Goal: Task Accomplishment & Management: Manage account settings

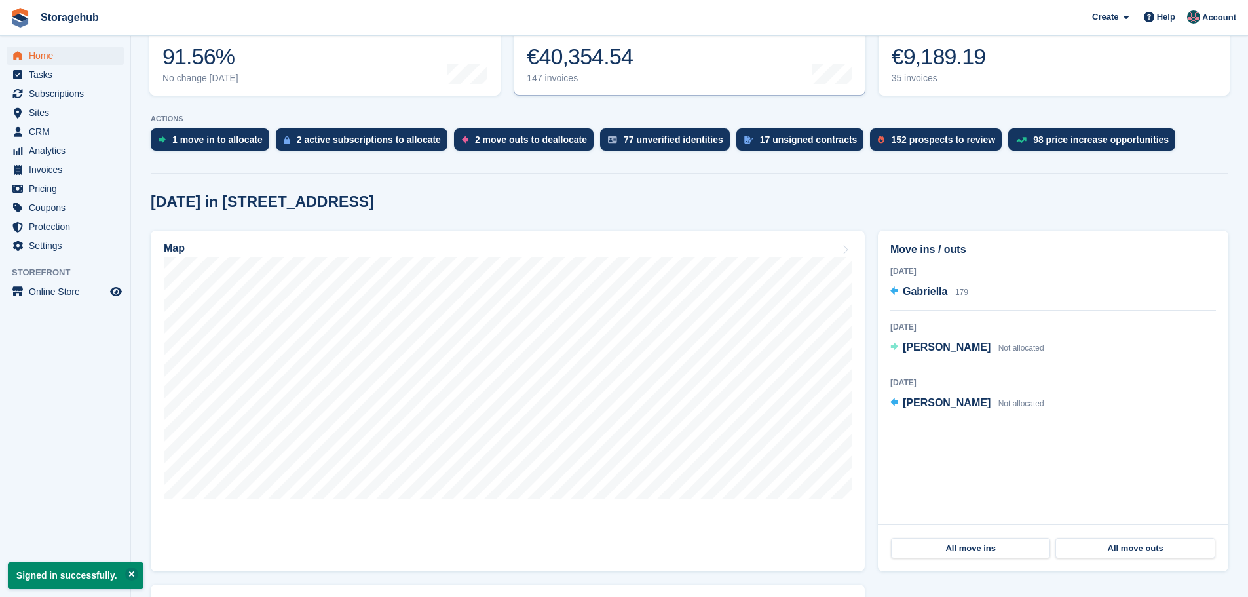
scroll to position [197, 0]
click at [852, 286] on link "Map" at bounding box center [508, 400] width 714 height 341
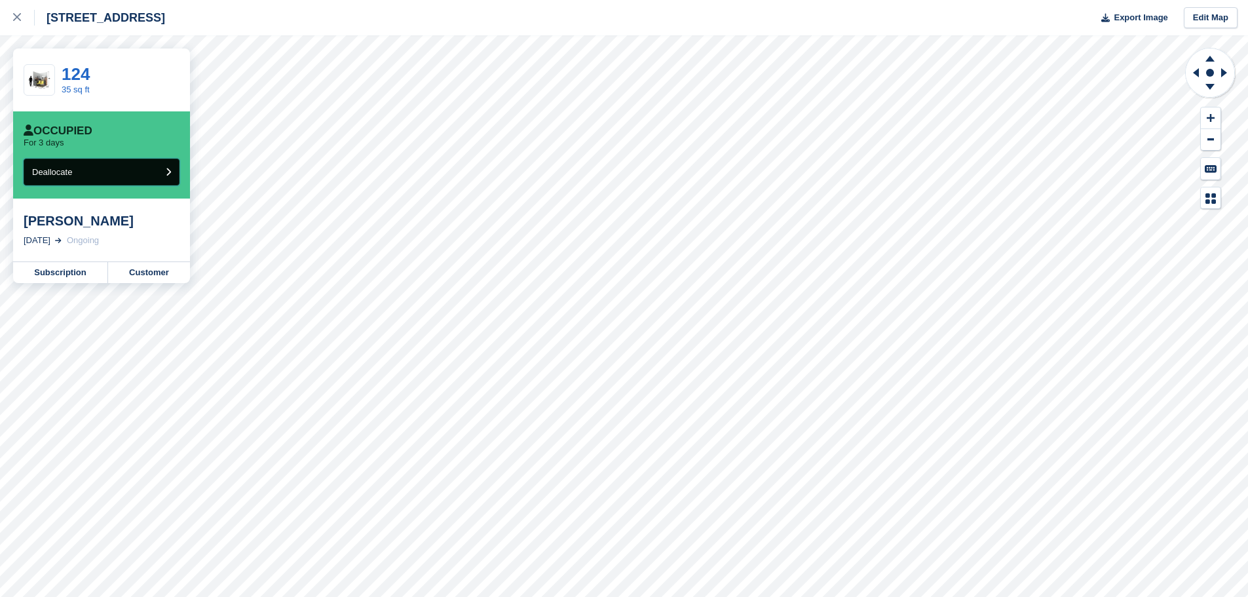
click at [151, 176] on button "Deallocate" at bounding box center [102, 172] width 156 height 27
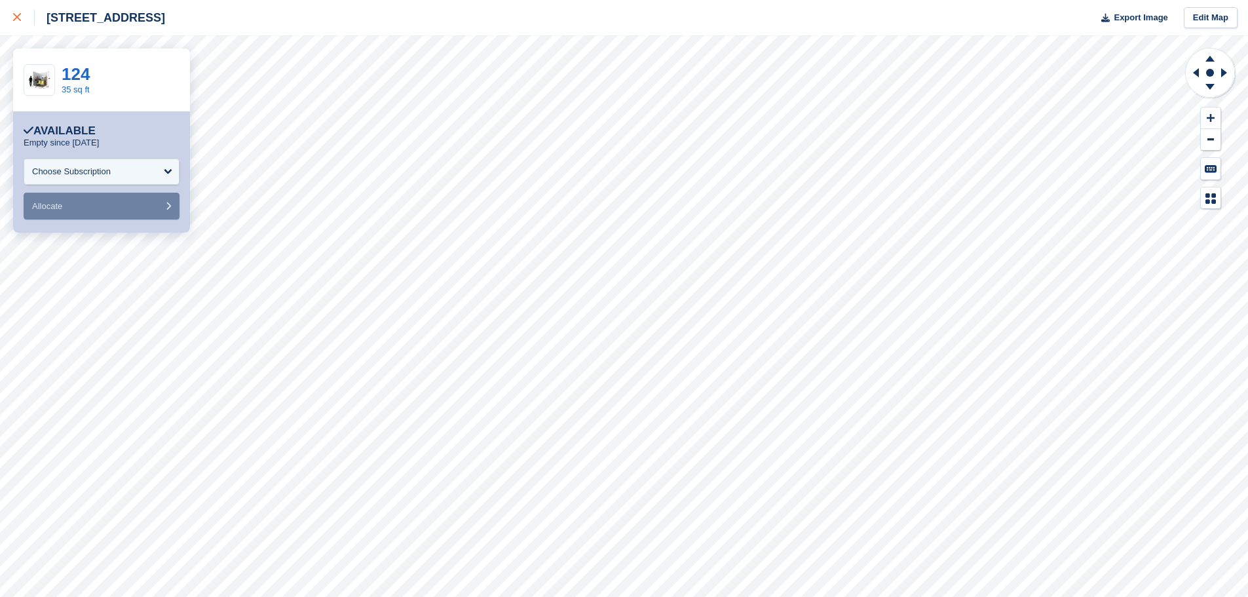
click at [20, 17] on icon at bounding box center [17, 17] width 8 height 8
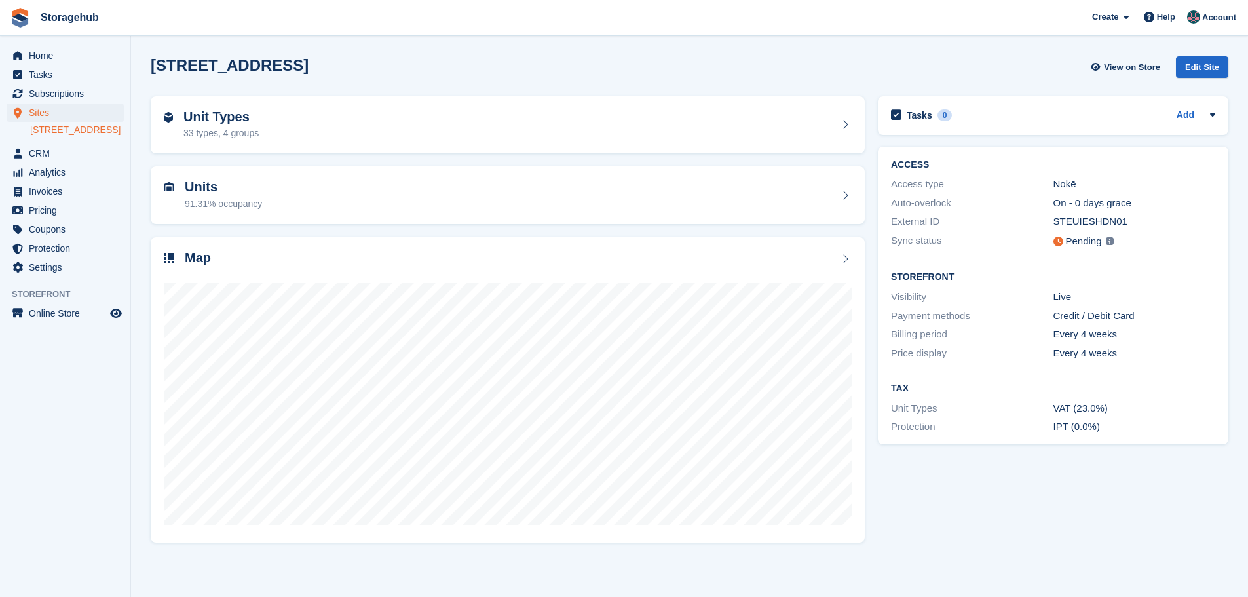
click at [699, 65] on div "5 Fern Road, Sandyford, Dublin, D18 V6R3 View on Store Edit Site" at bounding box center [690, 67] width 1078 height 22
click at [715, 257] on div "Map" at bounding box center [508, 259] width 688 height 18
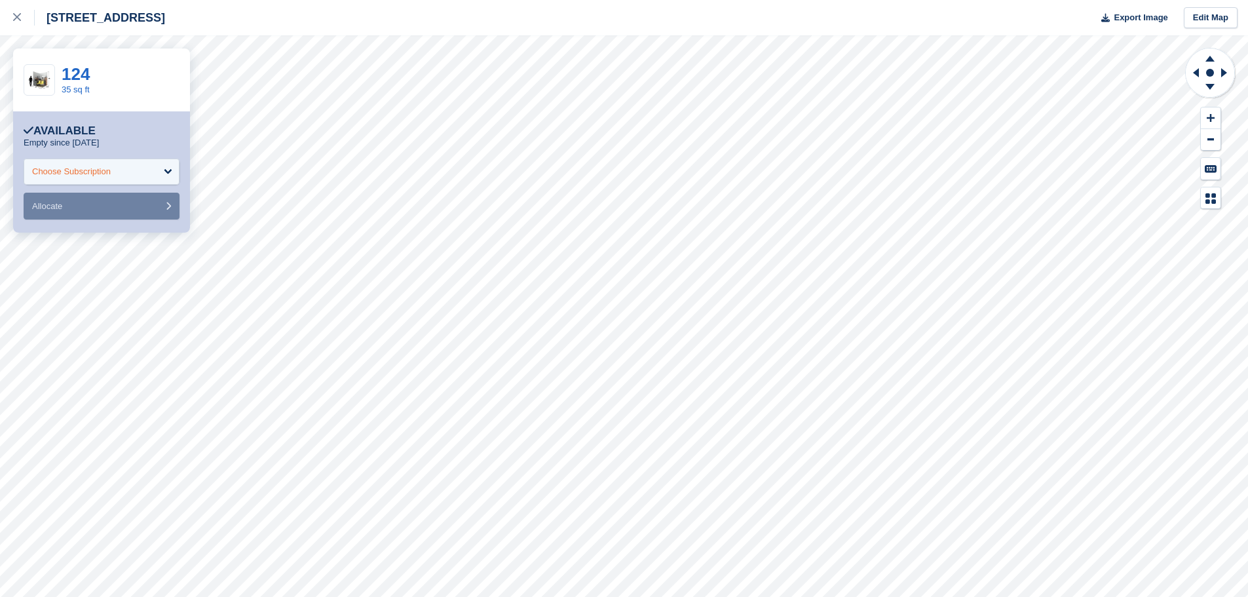
click at [117, 177] on div "Choose Subscription" at bounding box center [102, 172] width 156 height 26
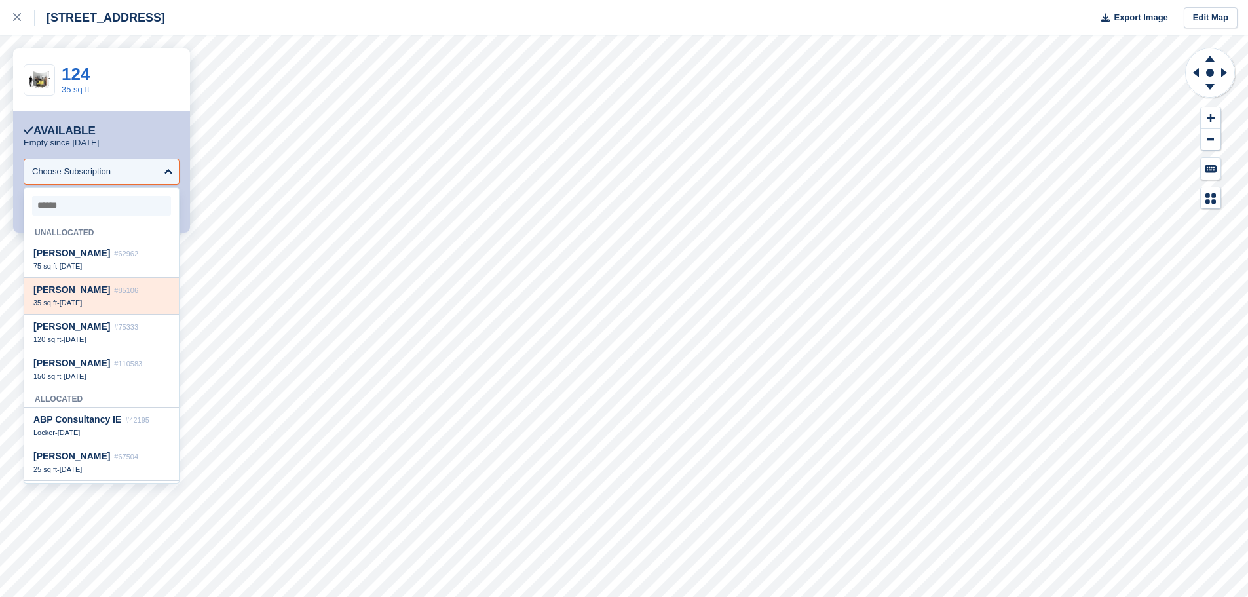
click at [96, 299] on div "Lee gibbons #85106 35 sq ft - 8 May" at bounding box center [101, 296] width 155 height 37
select select "*****"
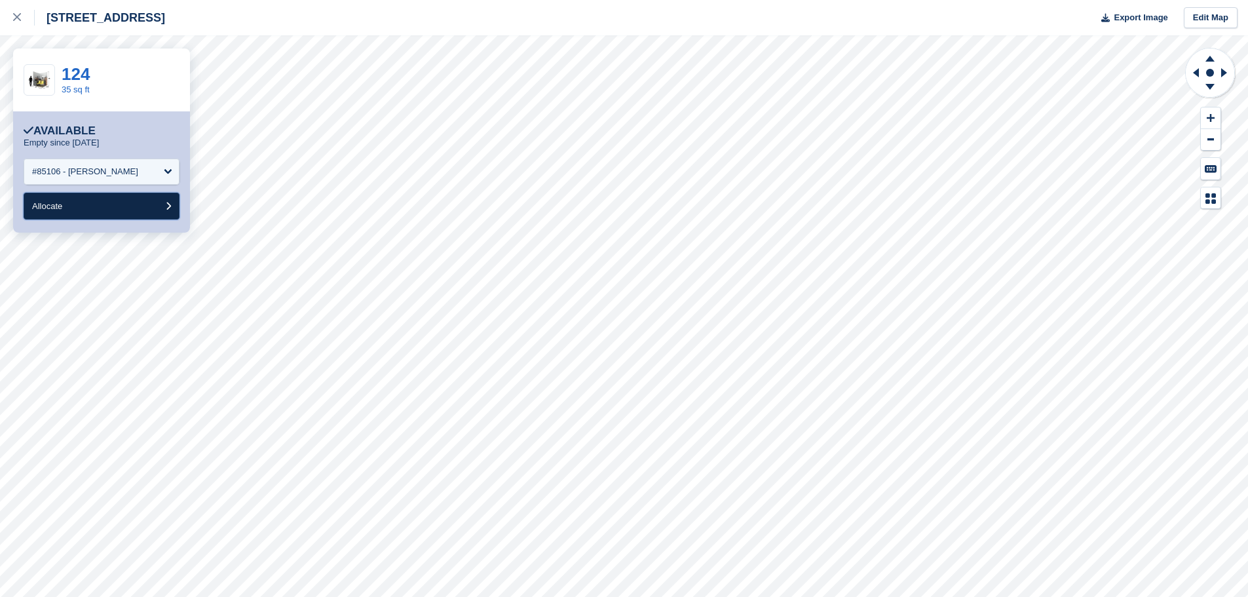
click at [108, 204] on button "Allocate" at bounding box center [102, 206] width 156 height 27
